Goal: Book appointment/travel/reservation

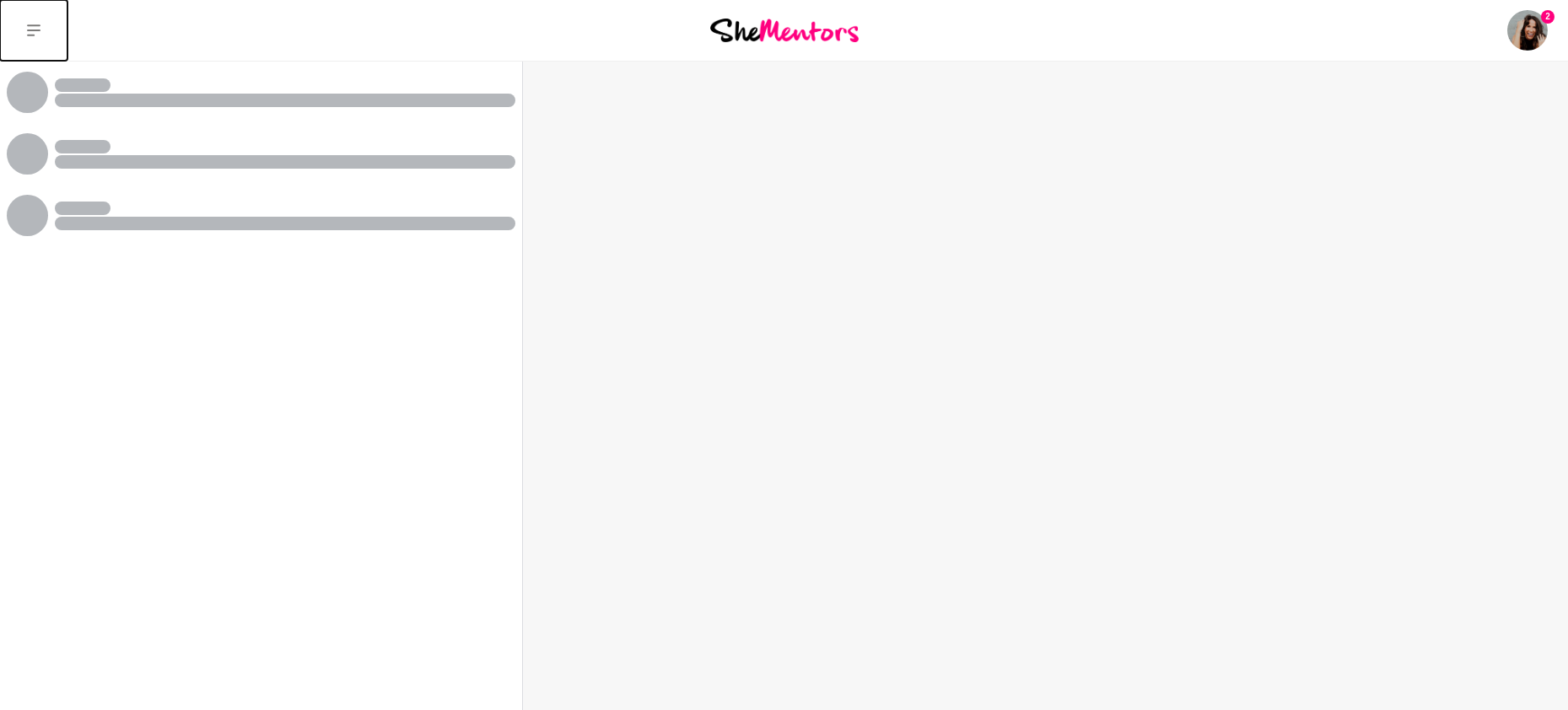
click at [37, 32] on icon at bounding box center [33, 30] width 13 height 13
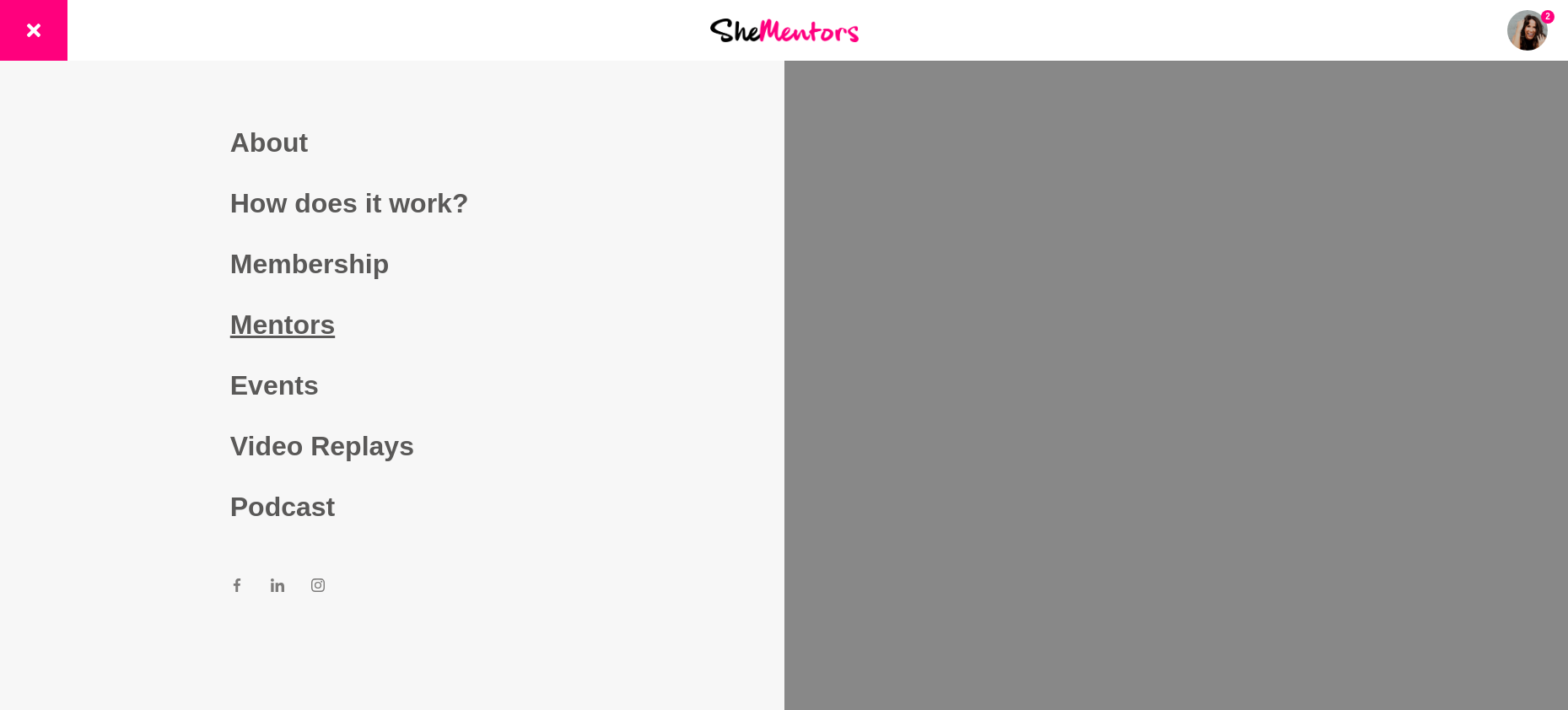
click at [297, 328] on link "Mentors" at bounding box center [393, 325] width 324 height 61
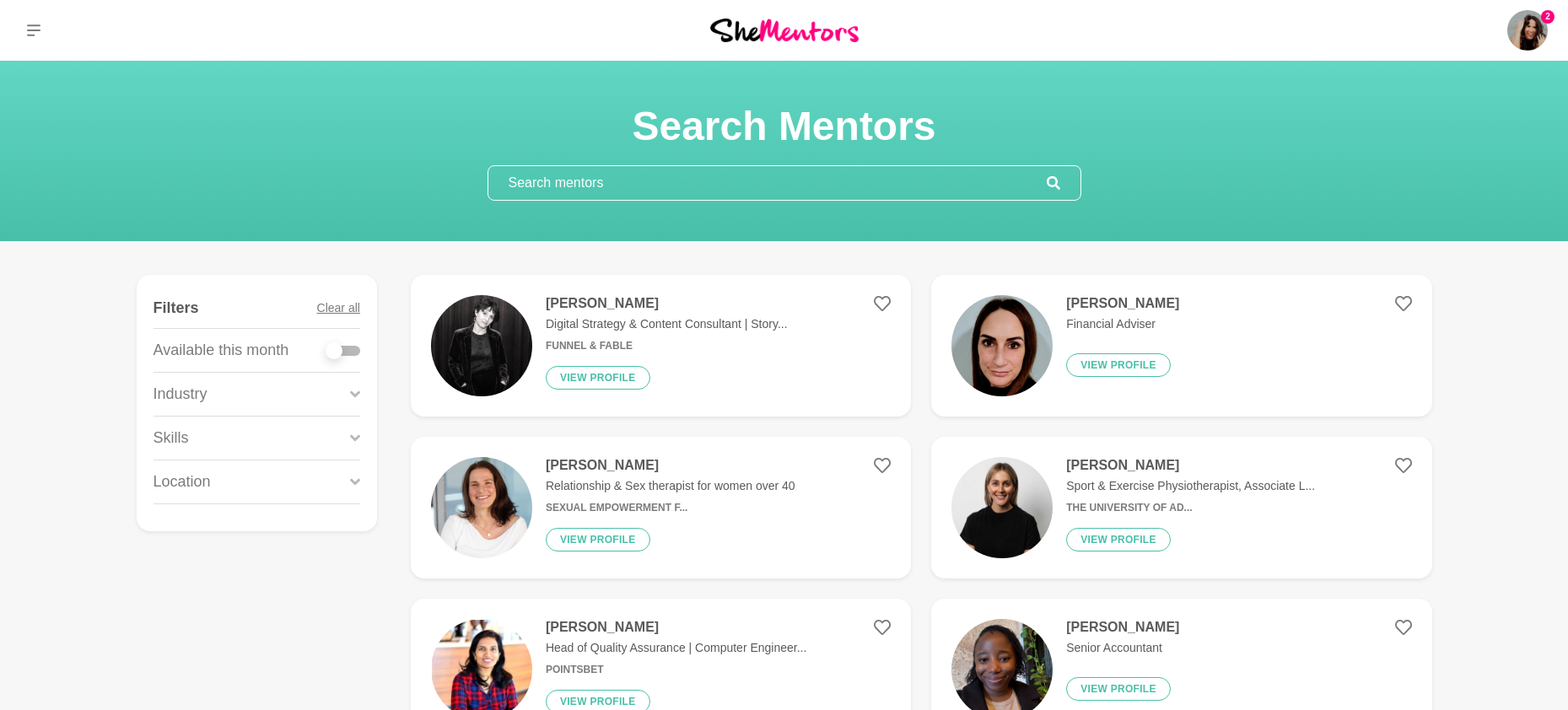
click at [584, 176] on input "text" at bounding box center [767, 184] width 558 height 34
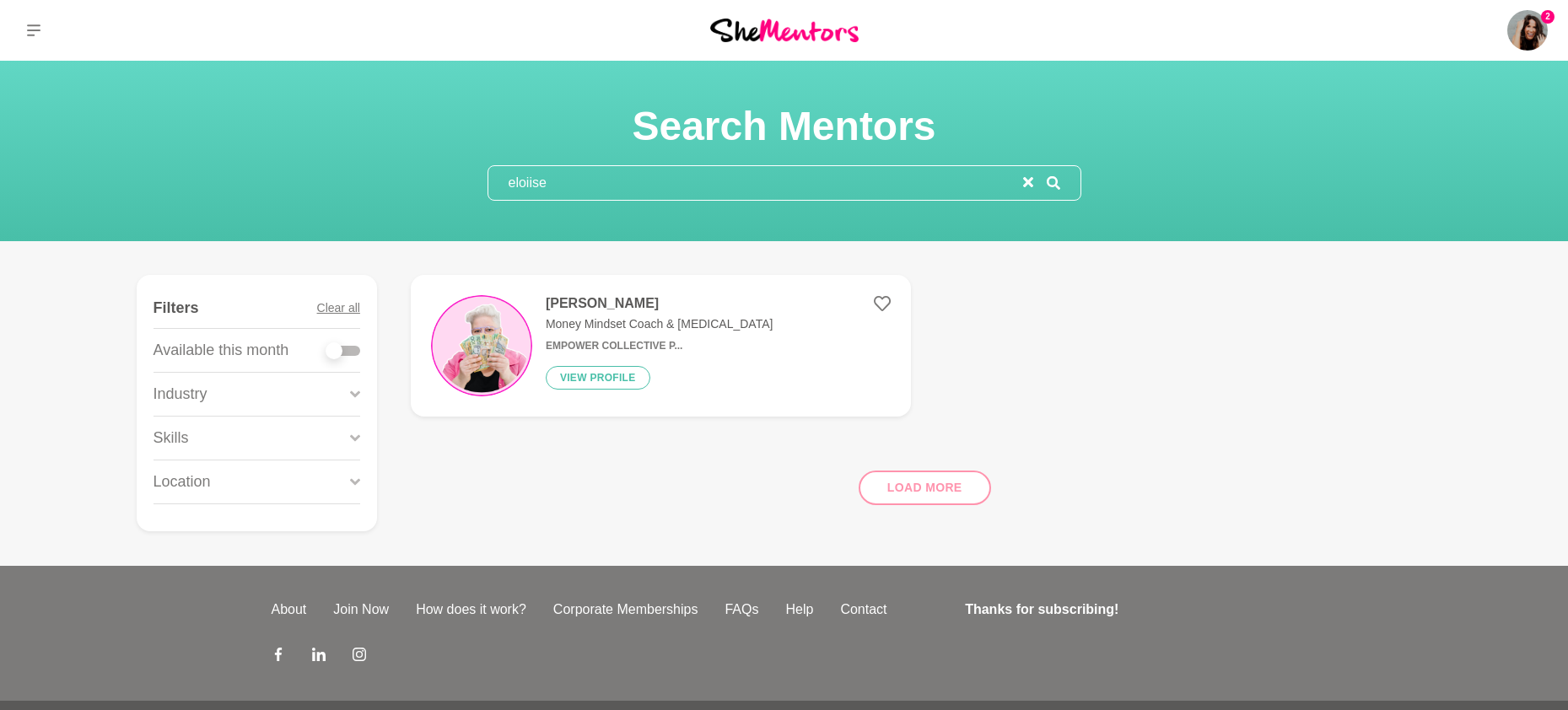
type input "eloiise"
click at [600, 320] on p "Money Mindset Coach & [MEDICAL_DATA]" at bounding box center [659, 324] width 227 height 18
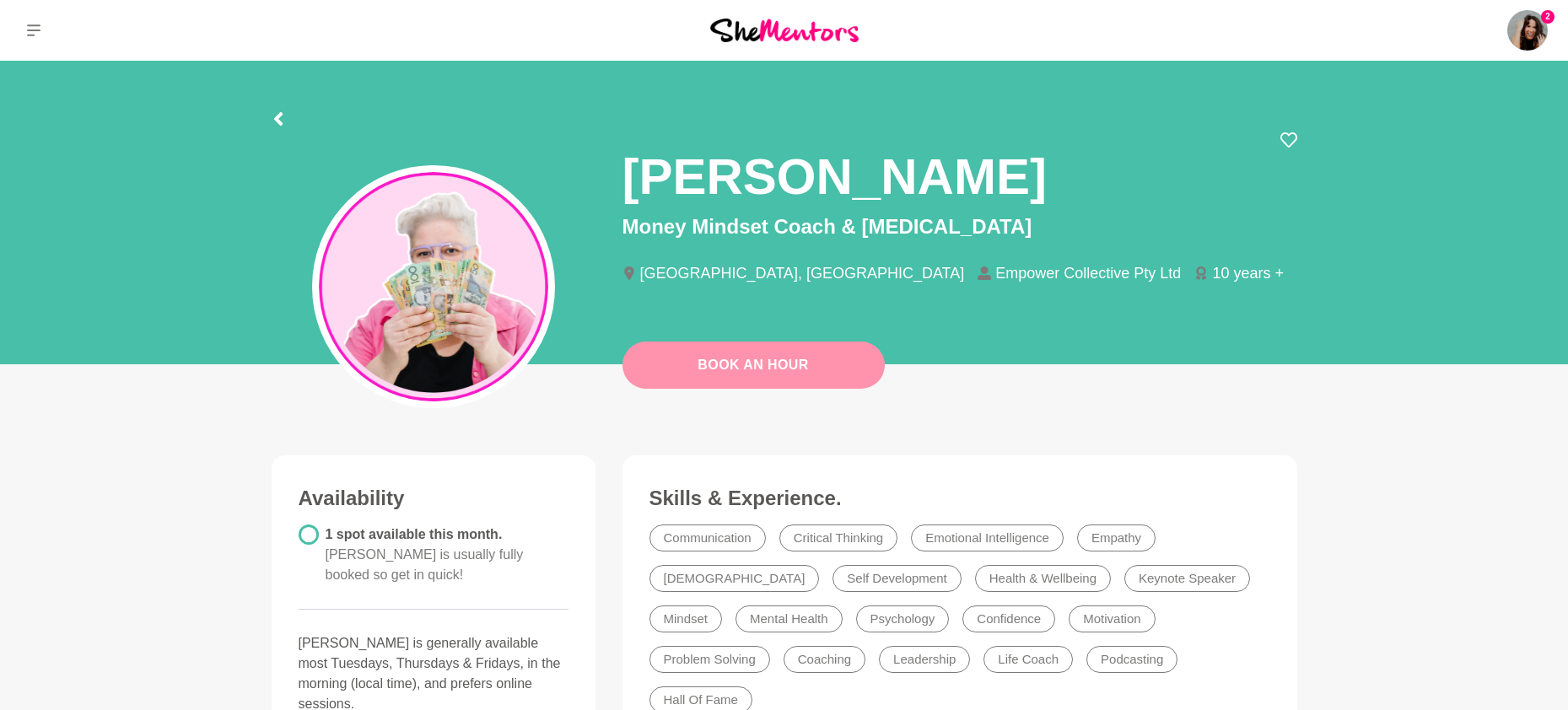
click at [662, 359] on button "Book An Hour" at bounding box center [753, 365] width 263 height 47
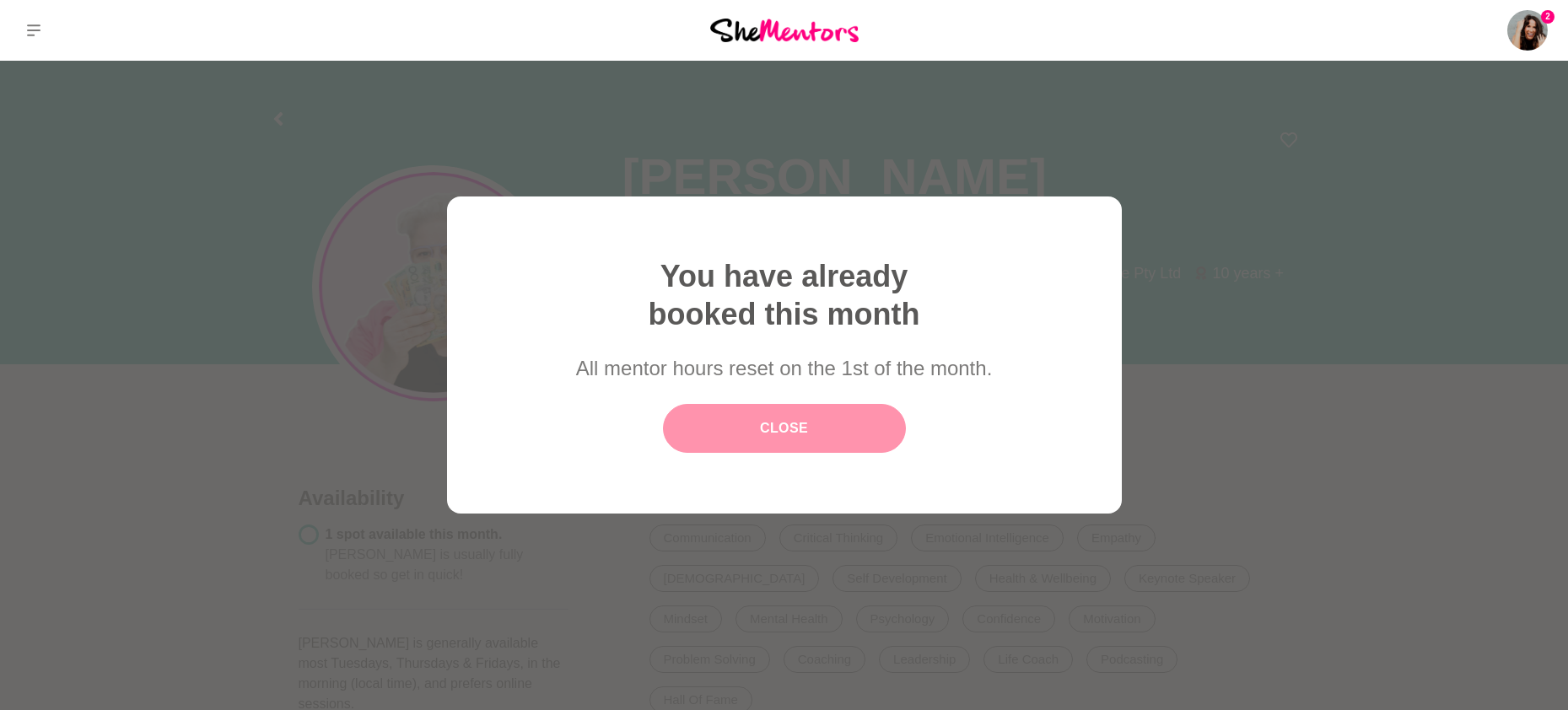
click at [832, 424] on link "Close" at bounding box center [784, 428] width 243 height 49
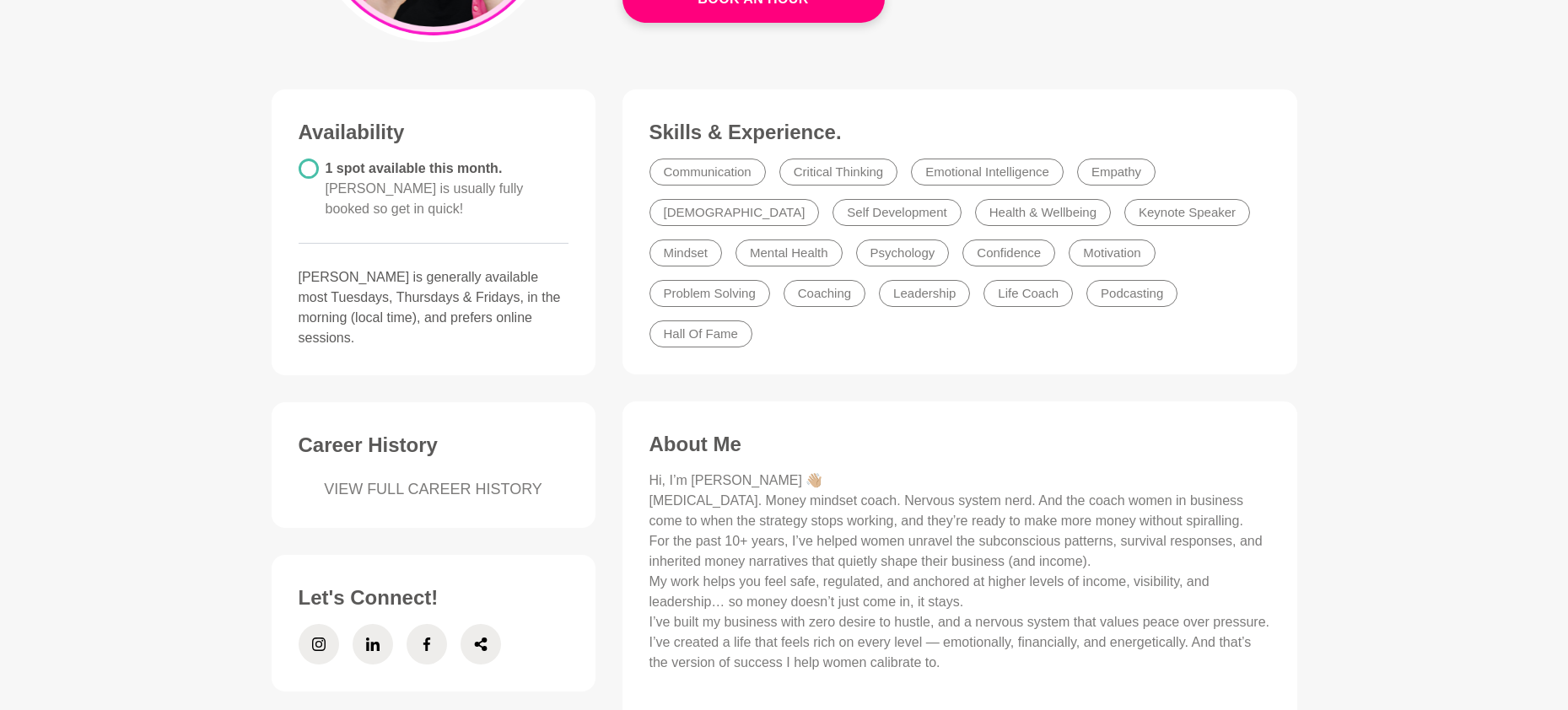
scroll to position [370, 0]
